Goal: Task Accomplishment & Management: Manage account settings

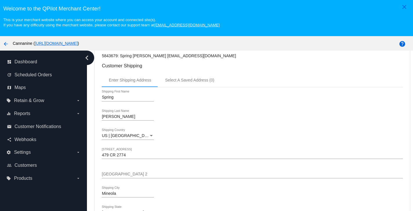
scroll to position [166, 0]
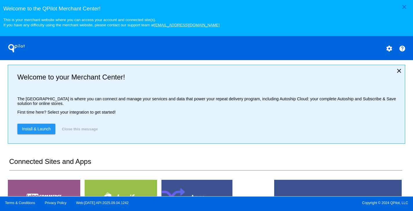
scroll to position [116, 0]
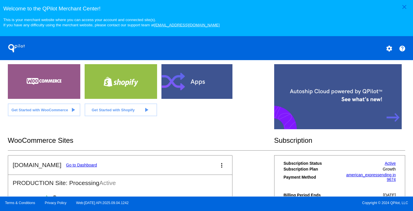
click at [69, 168] on link "Go to Dashboard" at bounding box center [81, 165] width 31 height 5
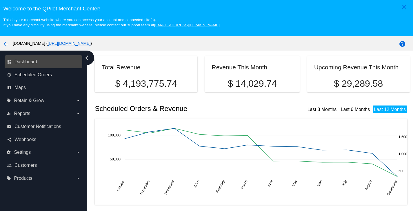
scroll to position [87, 0]
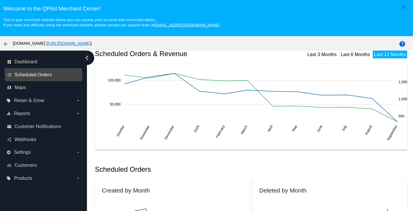
click at [32, 74] on span "Scheduled Orders" at bounding box center [32, 74] width 37 height 5
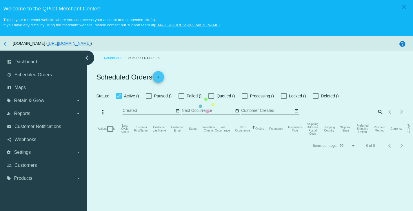
checkbox input "true"
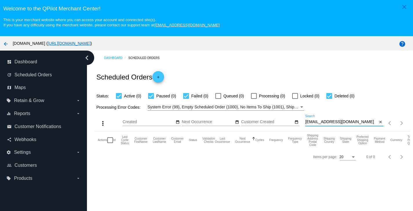
click at [353, 125] on input "[EMAIL_ADDRESS][DOMAIN_NAME]" at bounding box center [341, 122] width 72 height 5
paste input "[EMAIL_ADDRESS][DOMAIN_NAME]"
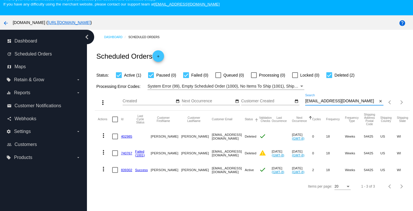
scroll to position [37, 0]
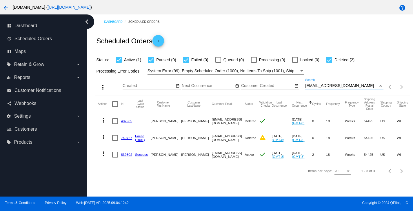
click at [102, 155] on mat-icon "more_vert" at bounding box center [103, 154] width 7 height 7
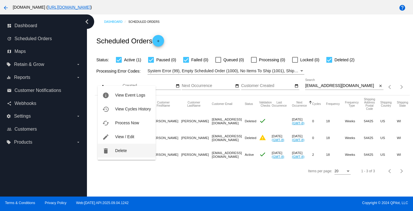
click at [115, 153] on button "delete Delete" at bounding box center [127, 151] width 58 height 14
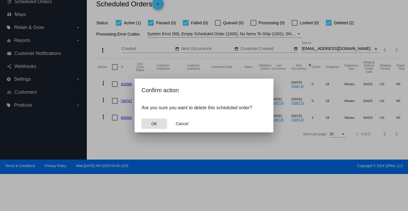
click at [161, 126] on button "OK" at bounding box center [154, 124] width 25 height 10
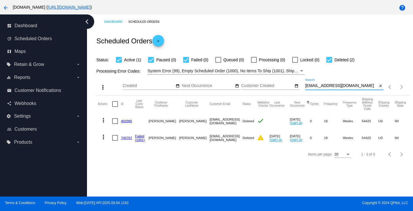
click at [352, 88] on input "[EMAIL_ADDRESS][DOMAIN_NAME]" at bounding box center [341, 86] width 72 height 5
type input "[EMAIL_ADDRESS][DOMAIN_NAME]"
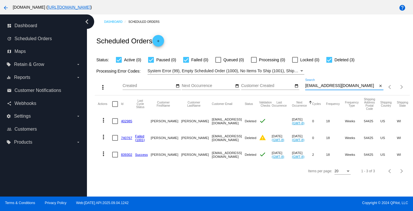
click at [124, 154] on link "839302" at bounding box center [126, 155] width 11 height 4
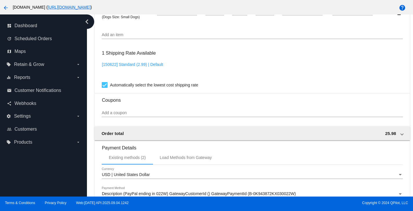
scroll to position [521, 0]
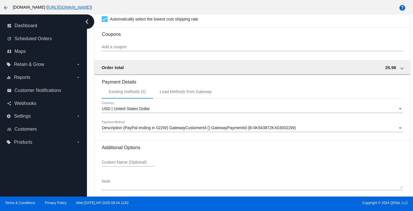
click at [397, 131] on div "Payment Method" at bounding box center [399, 128] width 5 height 5
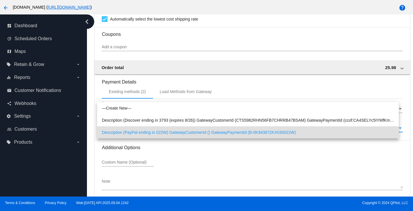
click at [42, 176] on div at bounding box center [206, 105] width 413 height 211
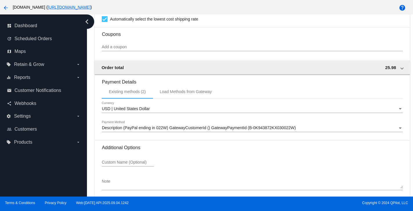
click at [183, 130] on span "Description (PayPal ending in 022W) GatewayCustomerId () GatewayPaymentId (B-0K…" at bounding box center [199, 128] width 194 height 5
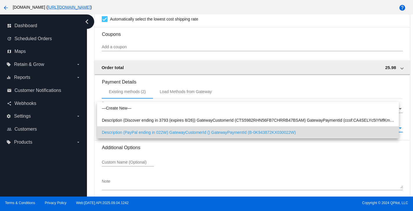
click at [67, 175] on div at bounding box center [206, 105] width 413 height 211
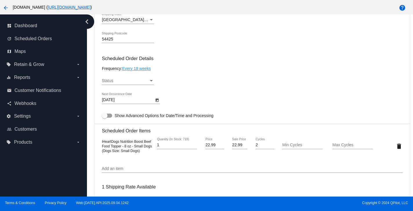
scroll to position [318, 0]
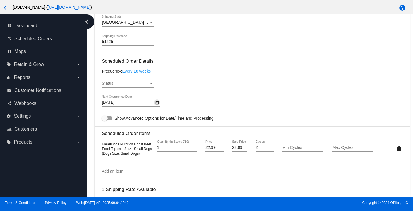
click at [158, 105] on icon "Open calendar" at bounding box center [156, 102] width 3 height 3
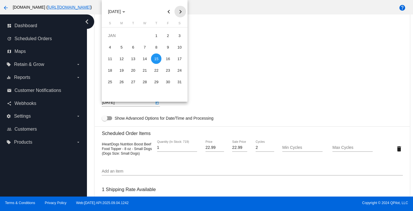
click at [180, 14] on button "Next month" at bounding box center [180, 12] width 12 height 12
click at [169, 13] on button "Previous month" at bounding box center [169, 12] width 12 height 12
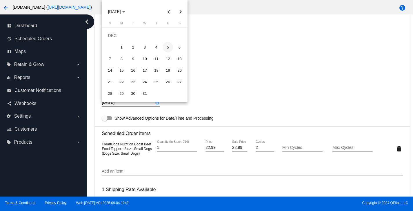
click at [171, 45] on div "5" at bounding box center [167, 47] width 10 height 10
type input "[DATE]"
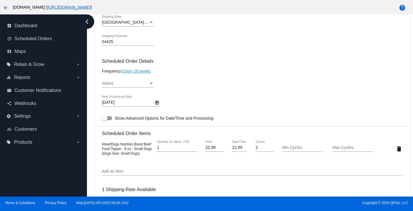
scroll to position [290, 0]
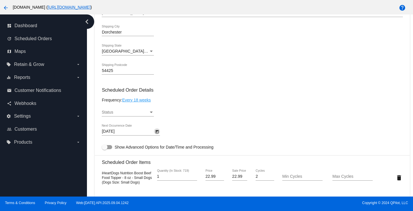
click at [148, 115] on div "Status" at bounding box center [125, 112] width 47 height 5
click at [138, 121] on span "Active" at bounding box center [128, 116] width 52 height 12
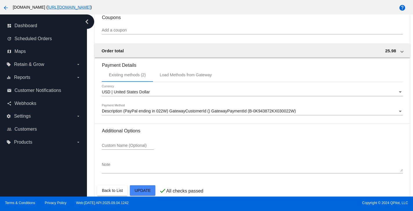
scroll to position [551, 0]
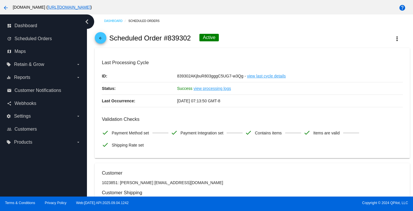
scroll to position [0, 0]
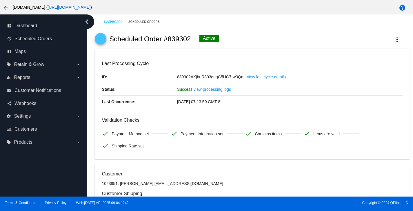
click at [99, 42] on mat-icon "arrow_back" at bounding box center [100, 40] width 7 height 7
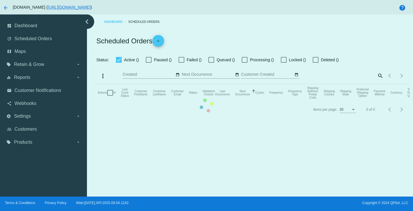
checkbox input "true"
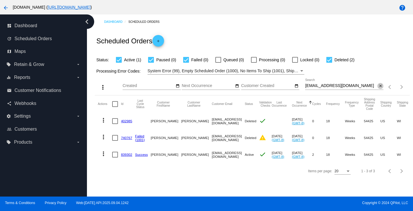
click at [378, 84] on span "close" at bounding box center [380, 85] width 4 height 5
